Goal: Task Accomplishment & Management: Complete application form

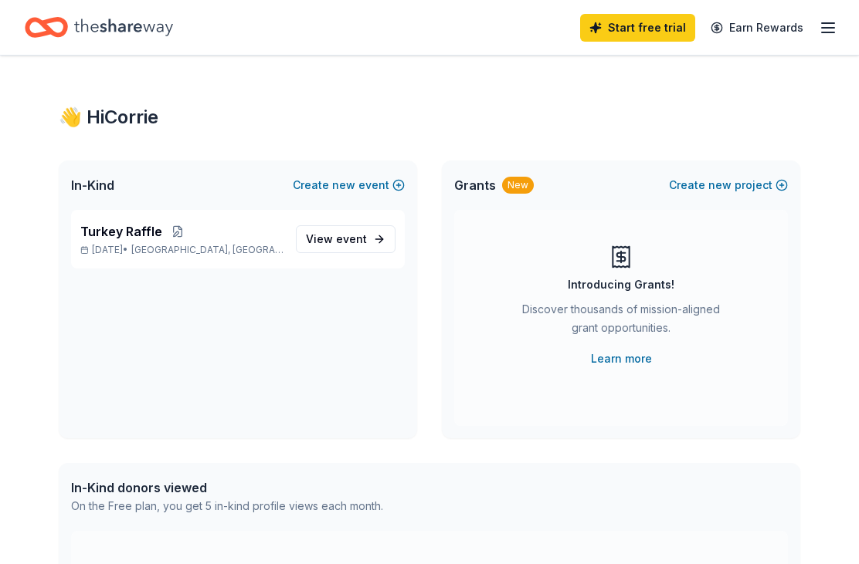
click at [324, 246] on span "View event" at bounding box center [336, 239] width 61 height 19
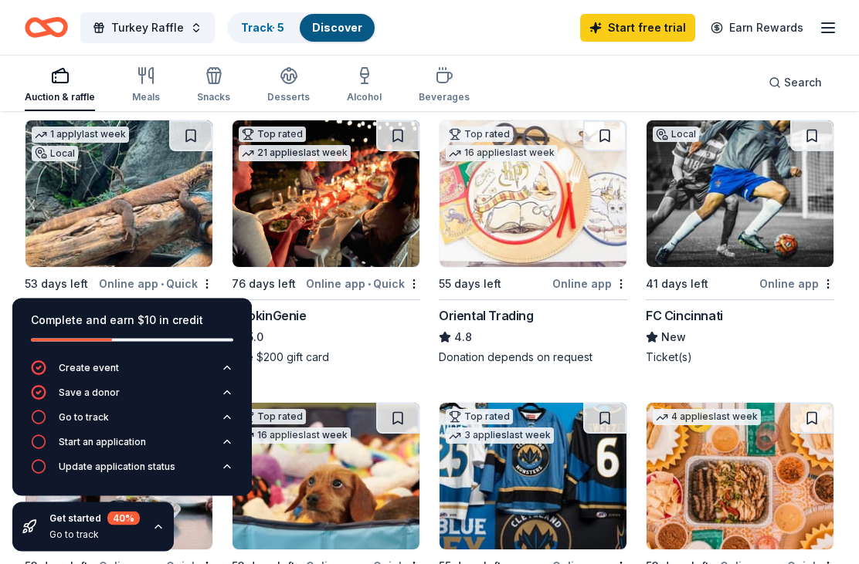
scroll to position [164, 0]
click at [50, 219] on img at bounding box center [118, 193] width 187 height 147
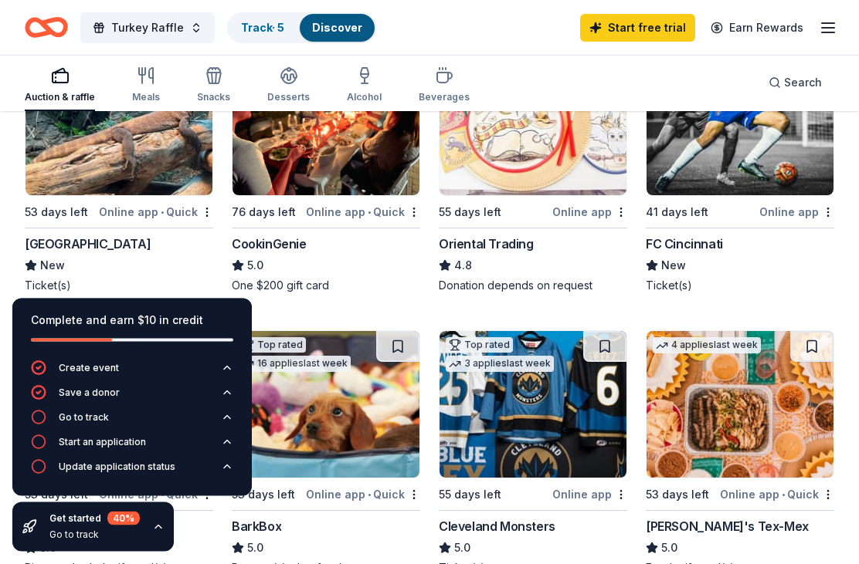
scroll to position [236, 0]
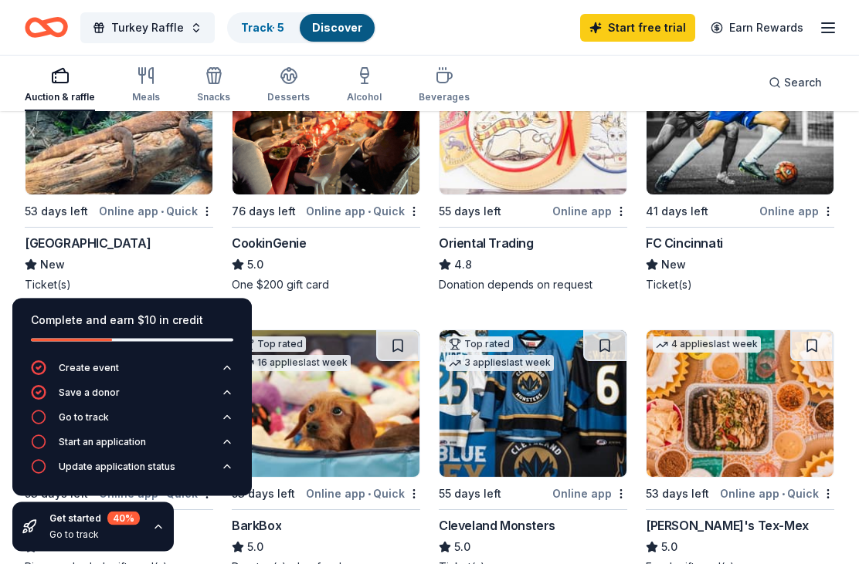
click at [771, 215] on div "Online app" at bounding box center [796, 211] width 75 height 19
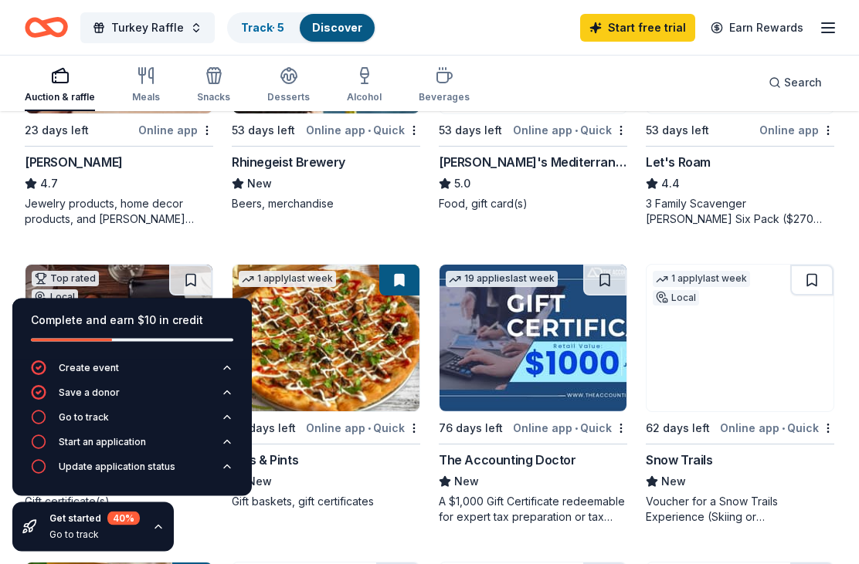
scroll to position [879, 0]
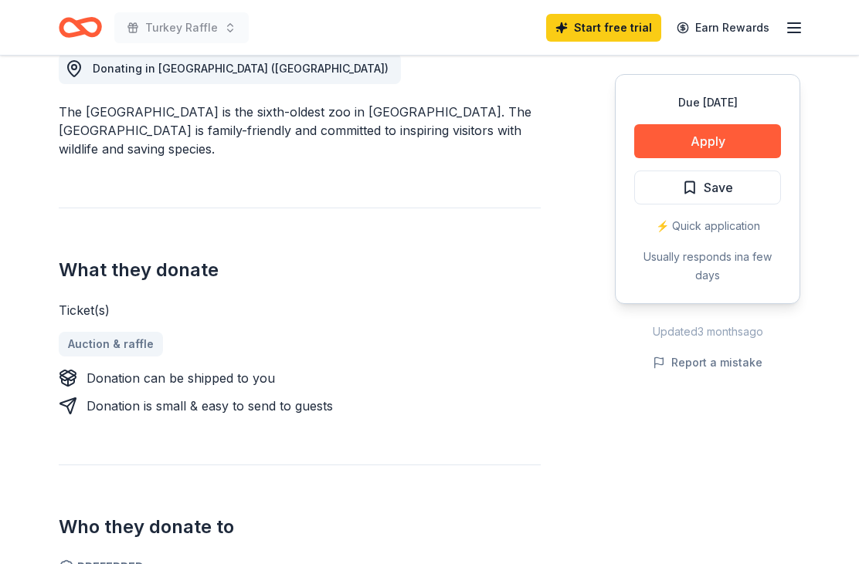
scroll to position [452, 0]
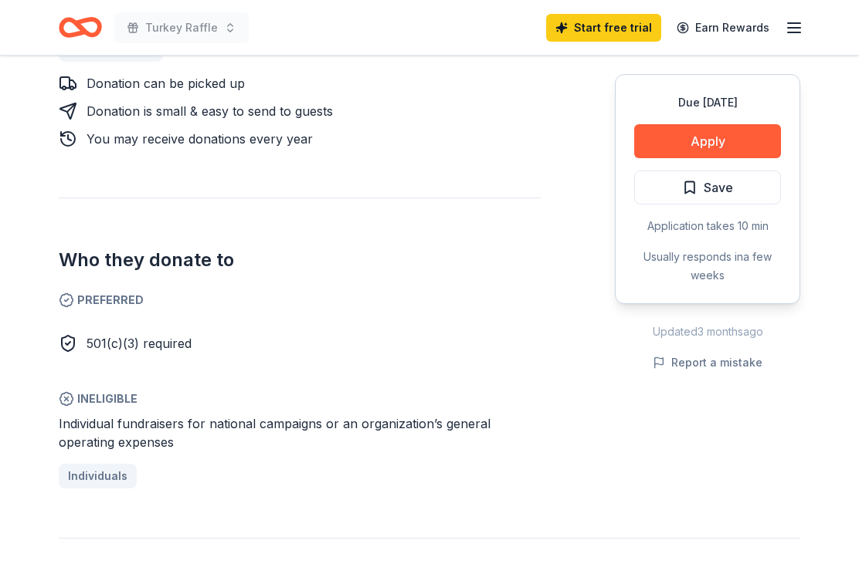
scroll to position [770, 0]
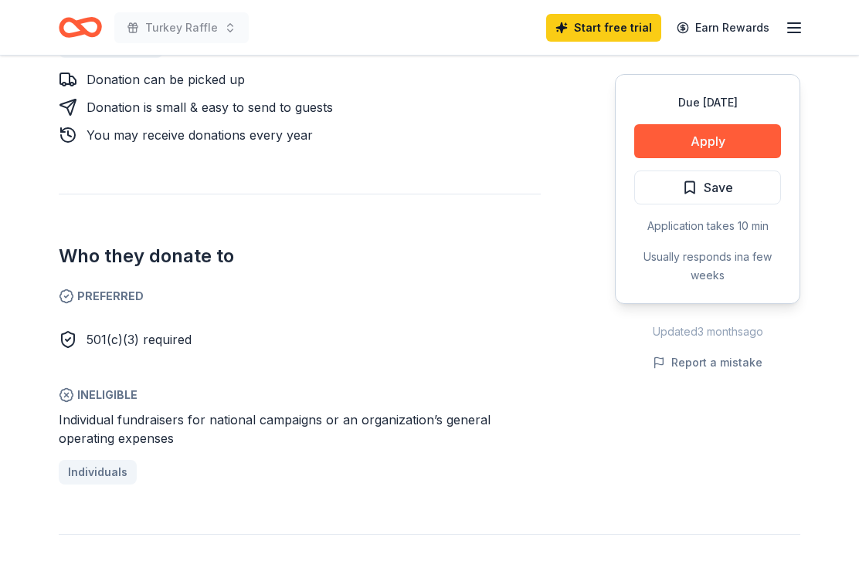
click at [667, 130] on button "Apply" at bounding box center [707, 141] width 147 height 34
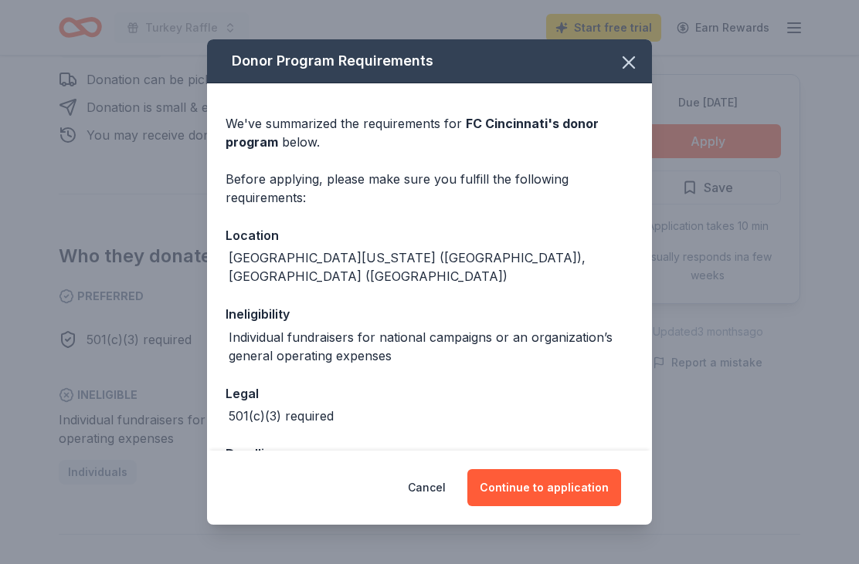
click at [534, 506] on button "Continue to application" at bounding box center [544, 487] width 154 height 37
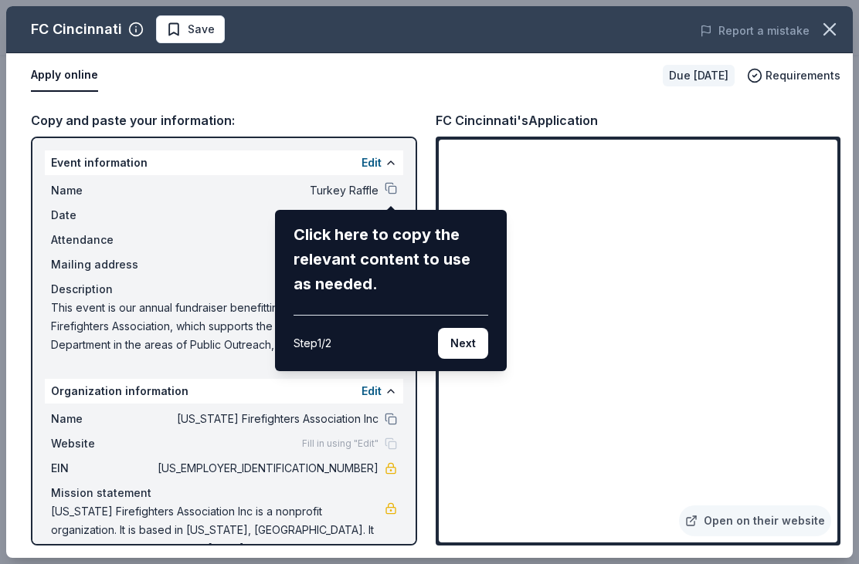
click at [474, 337] on button "Next" at bounding box center [463, 343] width 50 height 31
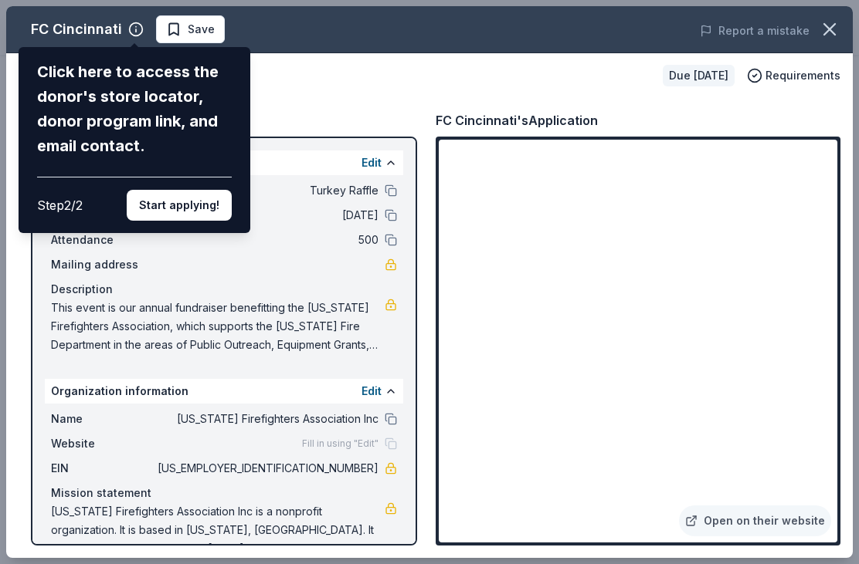
click at [165, 190] on button "Start applying!" at bounding box center [179, 205] width 105 height 31
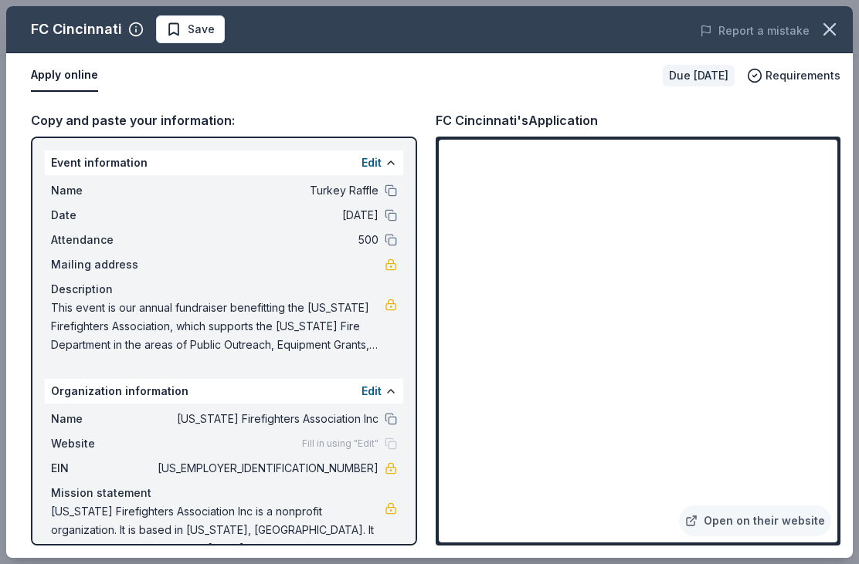
click at [91, 547] on span "Wyoming Firefighters Association Inc is a nonprofit organization. It is based i…" at bounding box center [218, 531] width 334 height 56
click at [391, 511] on link at bounding box center [390, 509] width 12 height 12
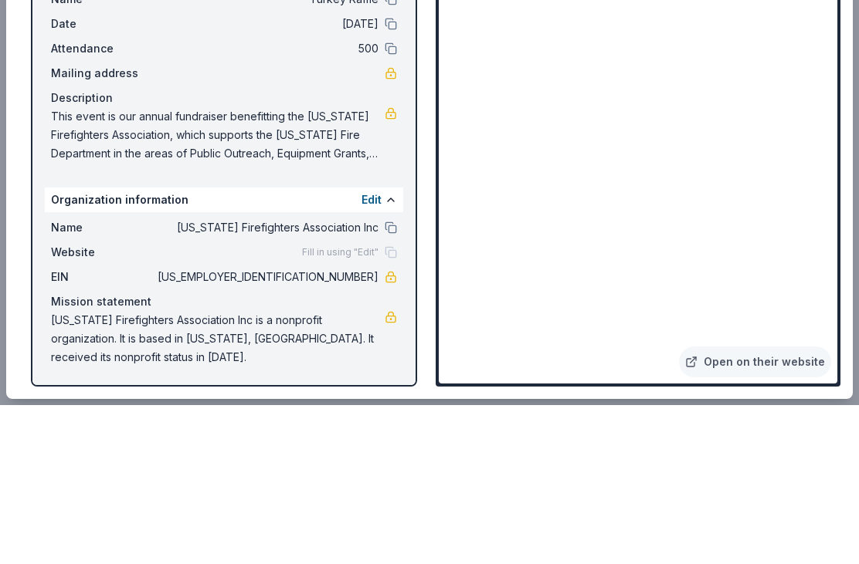
scroll to position [1808, 0]
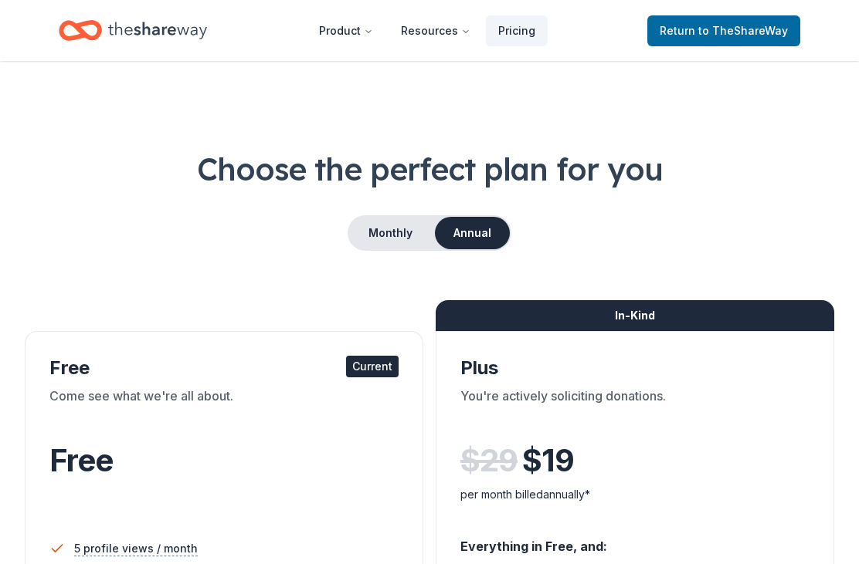
click at [754, 30] on span "to TheShareWay" at bounding box center [743, 30] width 90 height 13
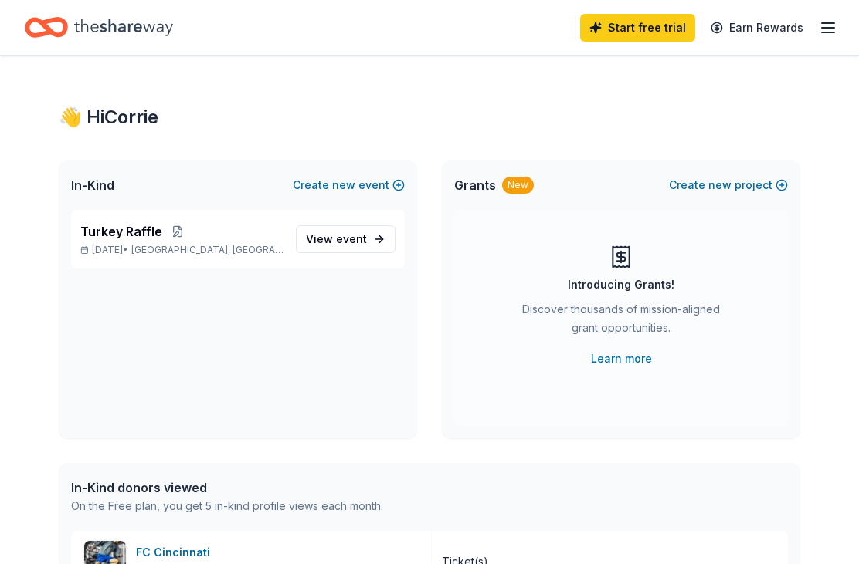
click at [823, 25] on icon "button" at bounding box center [827, 28] width 19 height 19
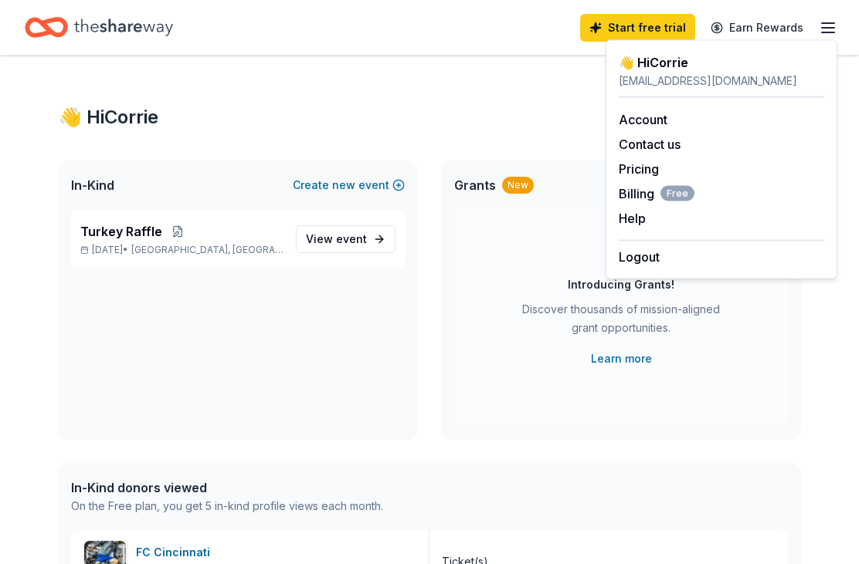
click at [344, 111] on div "👋 Hi [PERSON_NAME]" at bounding box center [429, 117] width 741 height 25
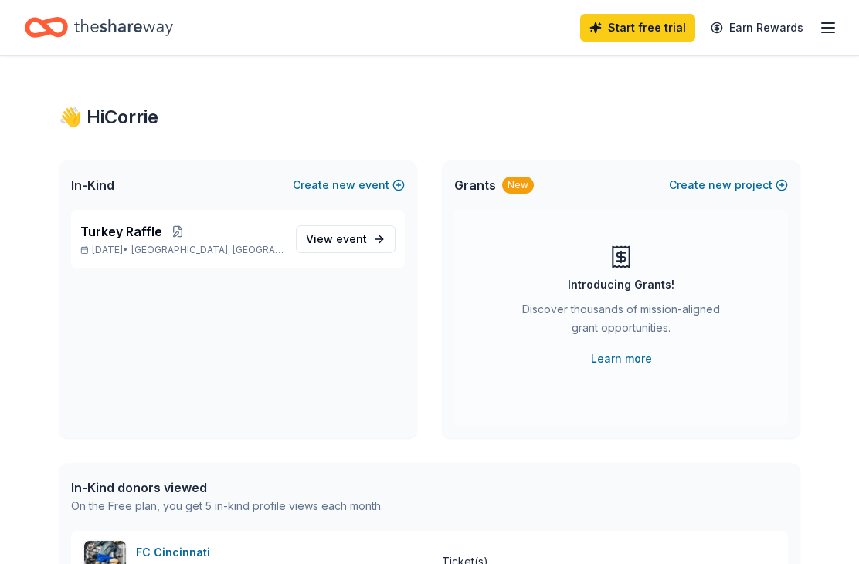
click at [835, 32] on icon "button" at bounding box center [827, 28] width 19 height 19
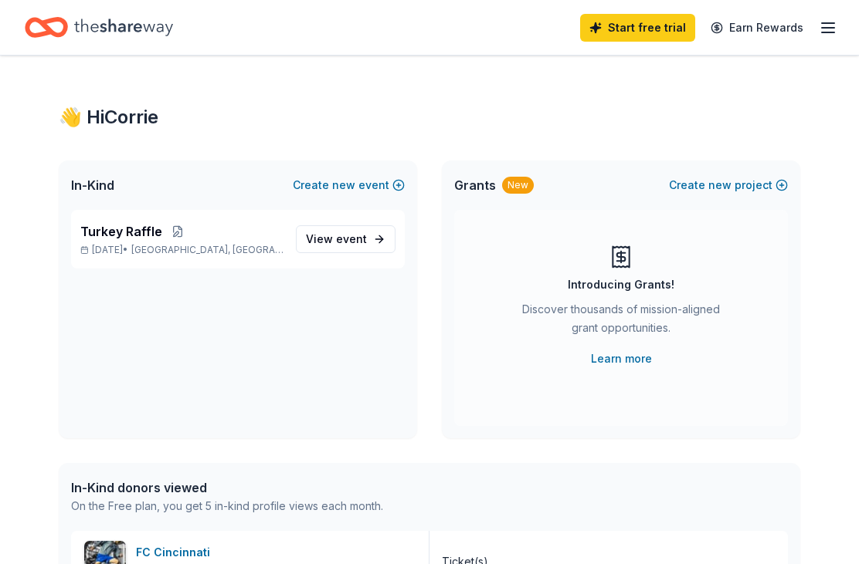
click at [86, 29] on icon "Home" at bounding box center [123, 28] width 99 height 32
click at [56, 29] on icon "Home" at bounding box center [46, 27] width 43 height 36
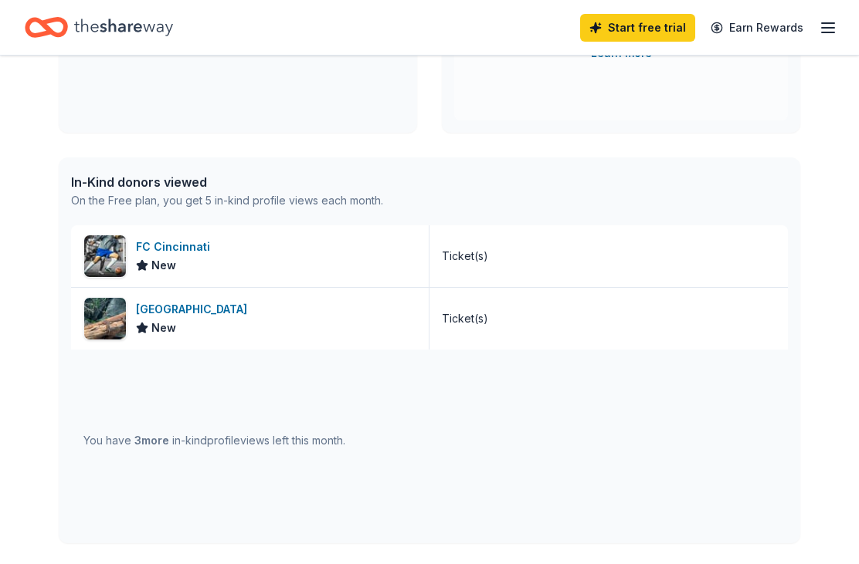
scroll to position [306, 0]
click at [155, 441] on span "3 more" at bounding box center [151, 440] width 35 height 13
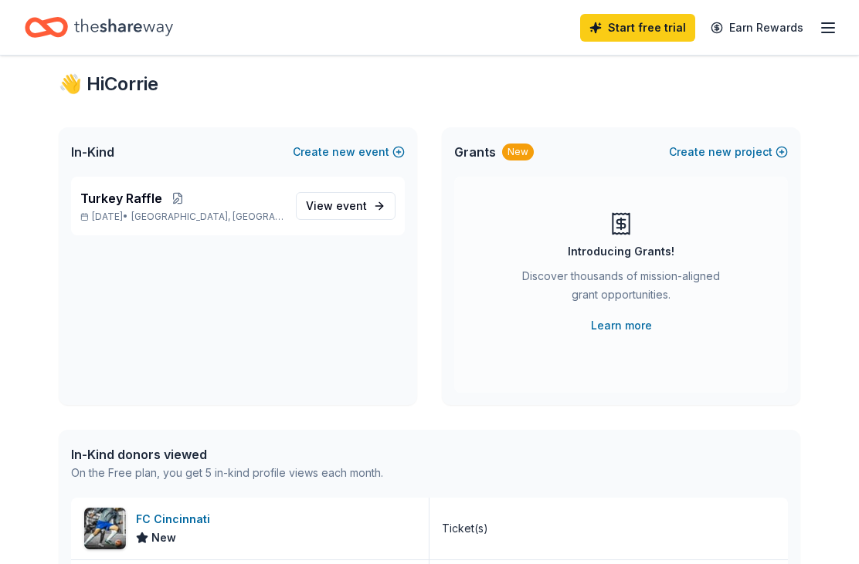
scroll to position [0, 0]
